Goal: Task Accomplishment & Management: Use online tool/utility

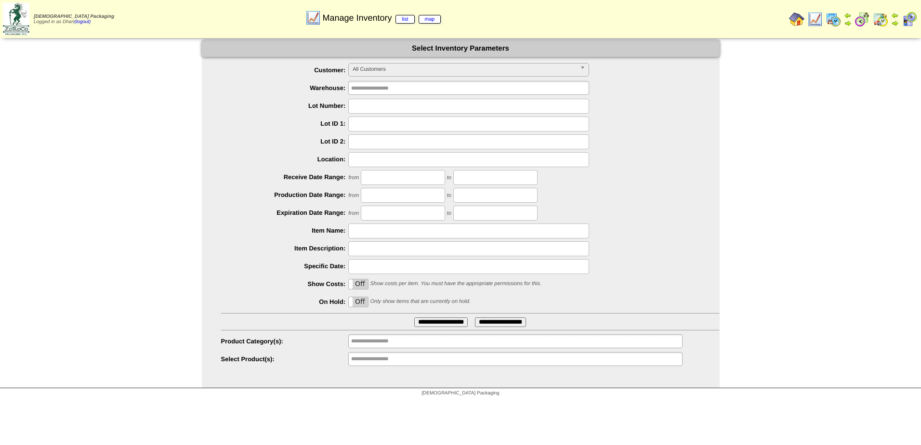
click at [835, 17] on img at bounding box center [833, 19] width 15 height 15
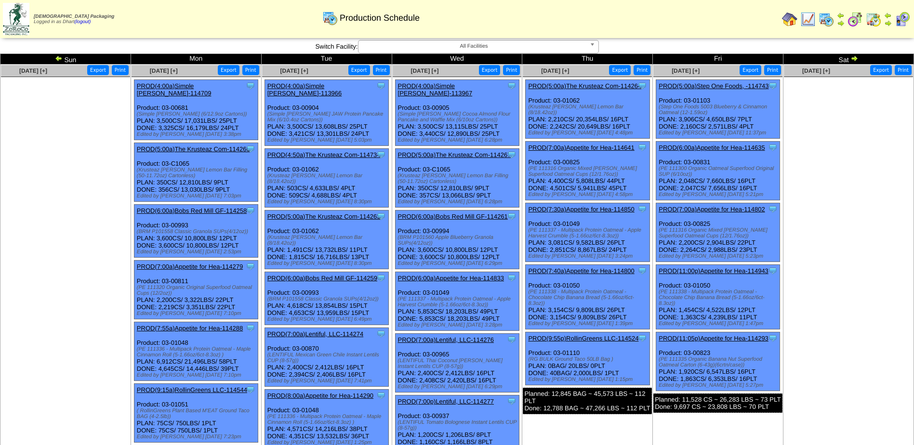
click at [58, 60] on img at bounding box center [59, 58] width 8 height 8
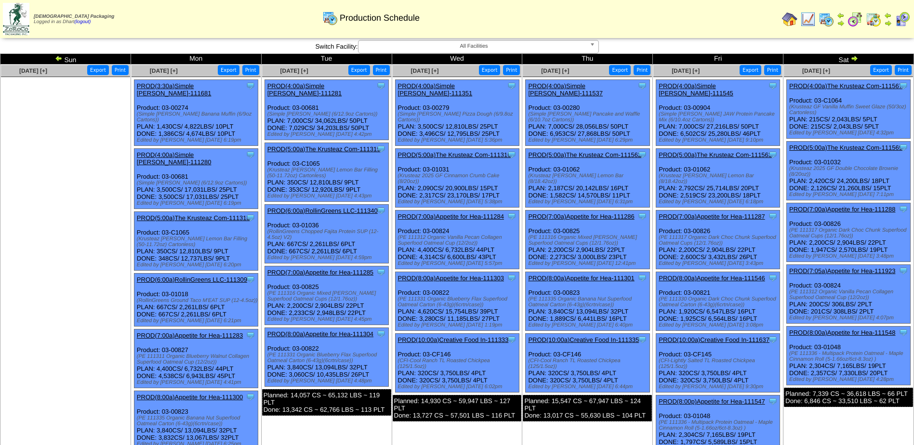
click at [58, 59] on img at bounding box center [59, 58] width 8 height 8
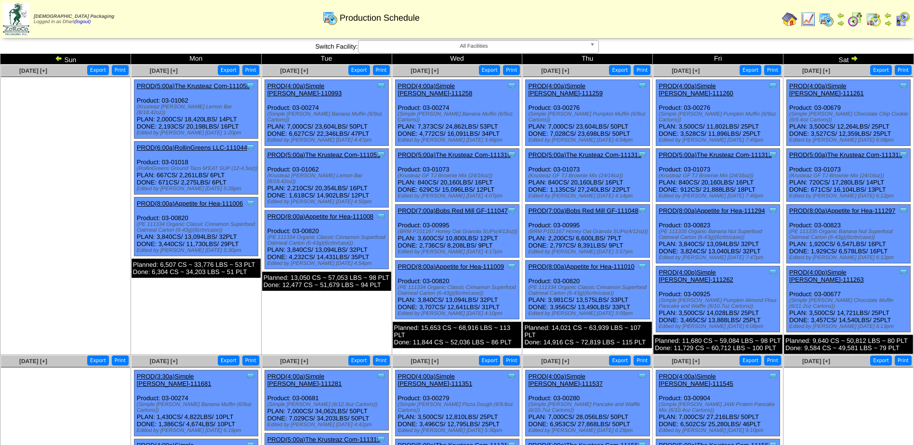
click at [58, 59] on img at bounding box center [59, 58] width 8 height 8
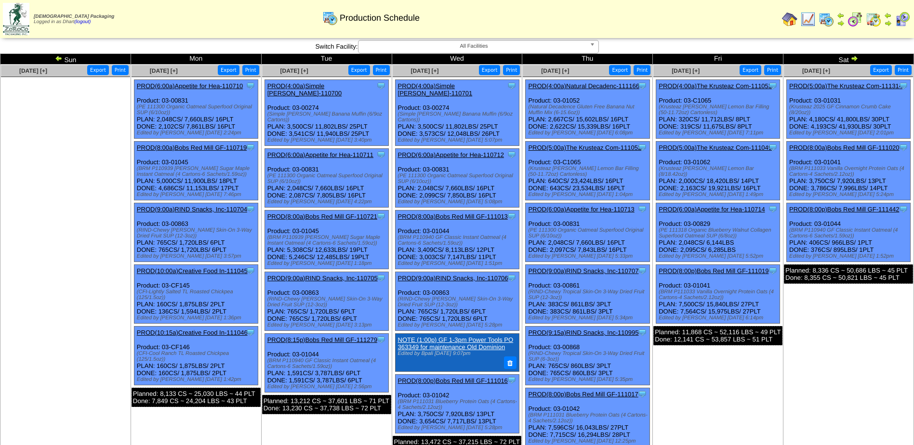
click at [59, 56] on img at bounding box center [59, 58] width 8 height 8
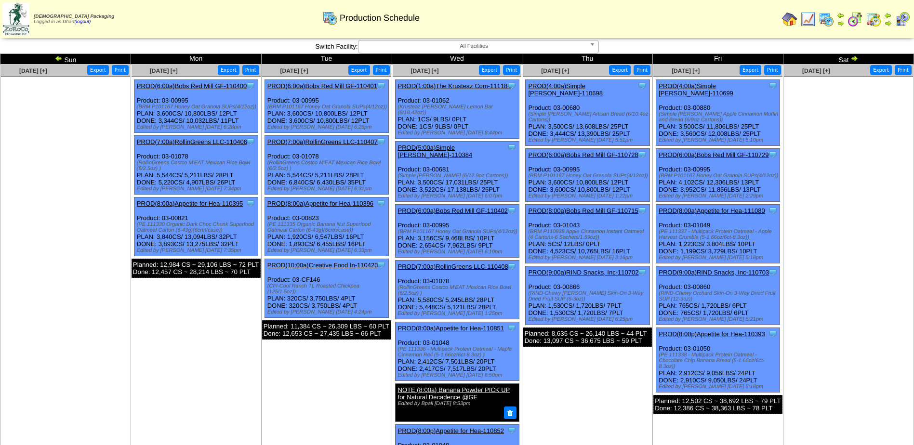
click at [719, 87] on link "PROD(4:00a)Simple [PERSON_NAME]-110699" at bounding box center [695, 89] width 75 height 14
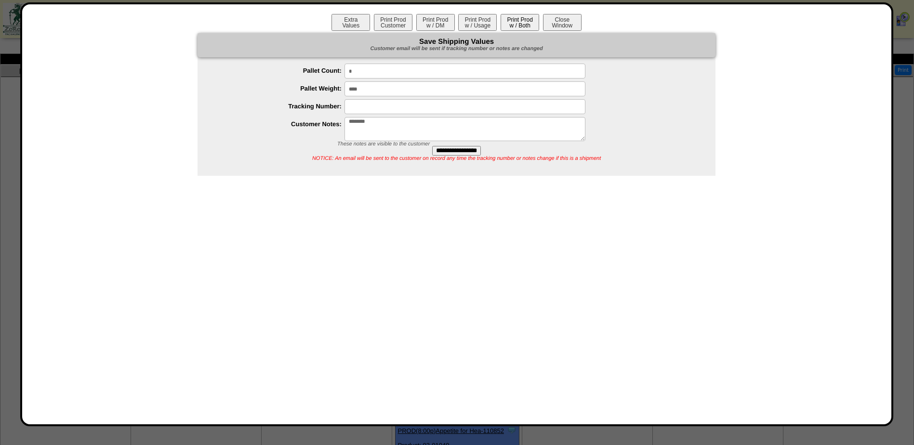
click at [519, 17] on button "Print Prod w / Both" at bounding box center [519, 22] width 39 height 17
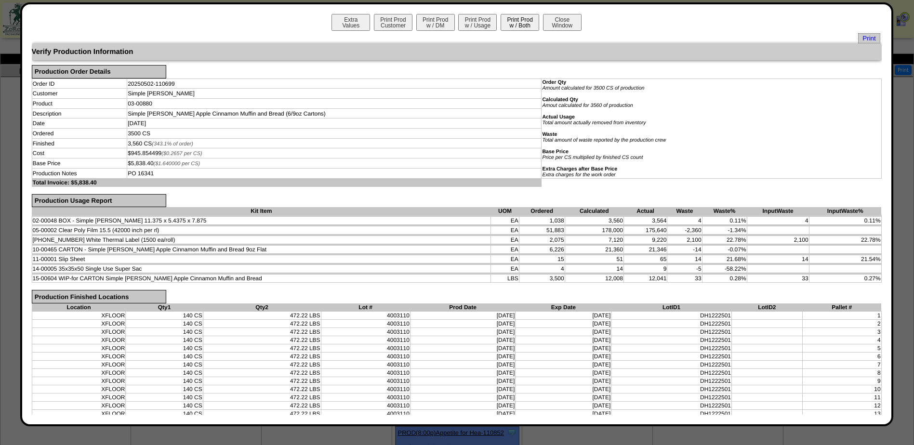
click at [506, 26] on button "Print Prod w / Both" at bounding box center [519, 22] width 39 height 17
click at [292, 51] on div "Verify Production Information" at bounding box center [457, 51] width 850 height 17
